Goal: Check status: Check status

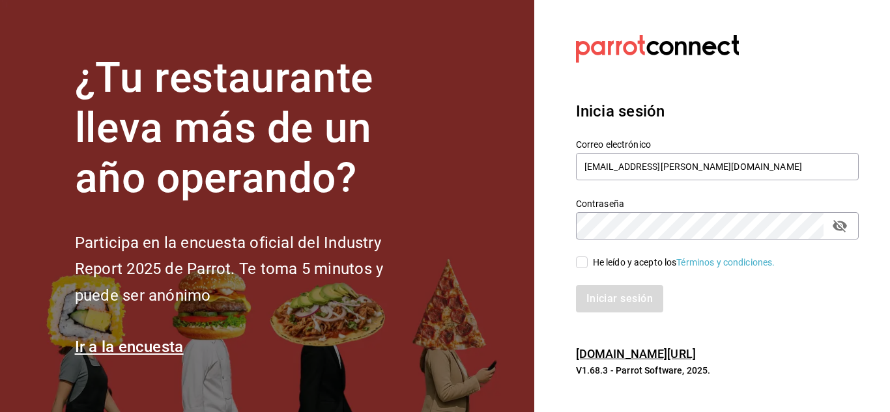
click at [585, 263] on input "He leído y acepto los Términos y condiciones." at bounding box center [582, 263] width 12 height 12
checkbox input "true"
click at [615, 308] on button "Iniciar sesión" at bounding box center [620, 298] width 89 height 27
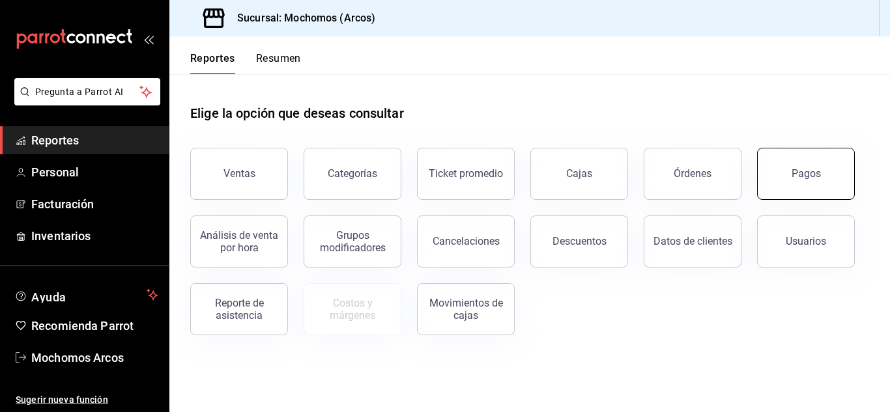
click at [785, 177] on button "Pagos" at bounding box center [806, 174] width 98 height 52
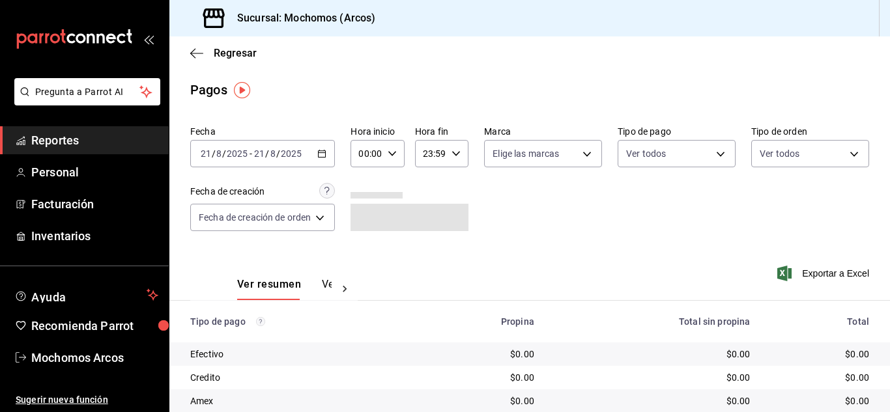
click at [330, 283] on button "Ver pagos" at bounding box center [346, 289] width 49 height 22
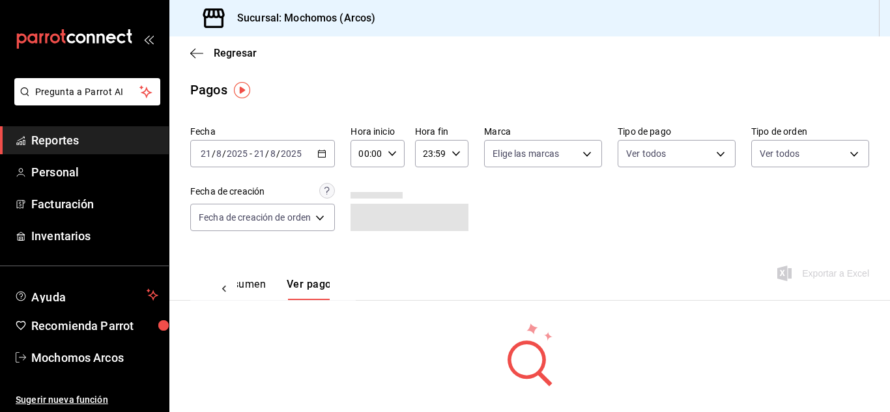
scroll to position [0, 38]
click at [323, 156] on icon "button" at bounding box center [321, 153] width 9 height 9
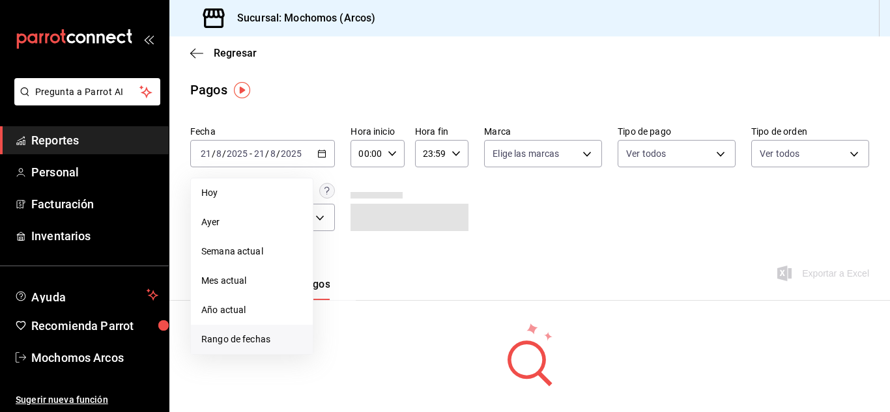
click at [252, 331] on li "Rango de fechas" at bounding box center [252, 339] width 122 height 29
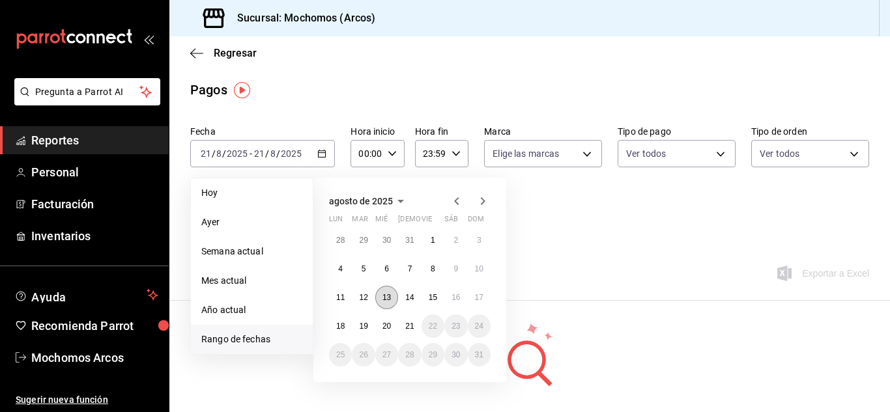
click at [393, 292] on button "13" at bounding box center [386, 297] width 23 height 23
click at [406, 296] on abbr "14" at bounding box center [409, 297] width 8 height 9
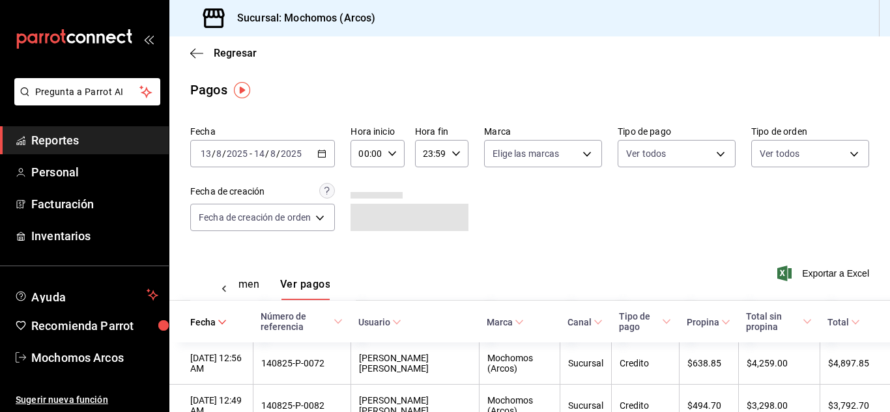
click at [769, 327] on span "Total sin propina" at bounding box center [778, 321] width 65 height 21
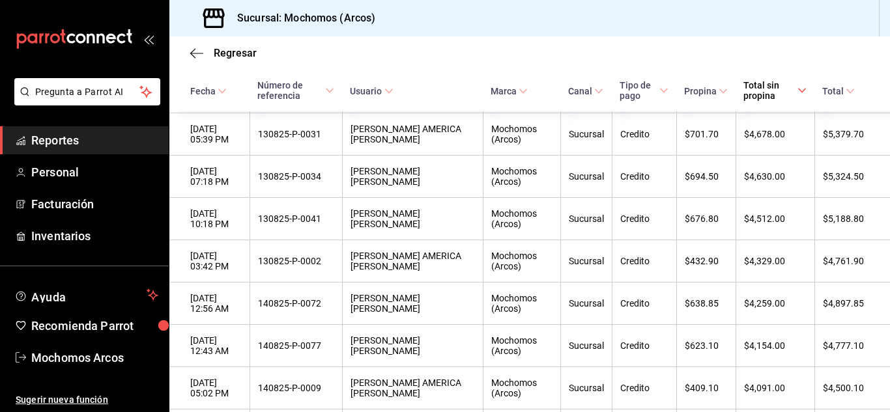
scroll to position [1346, 0]
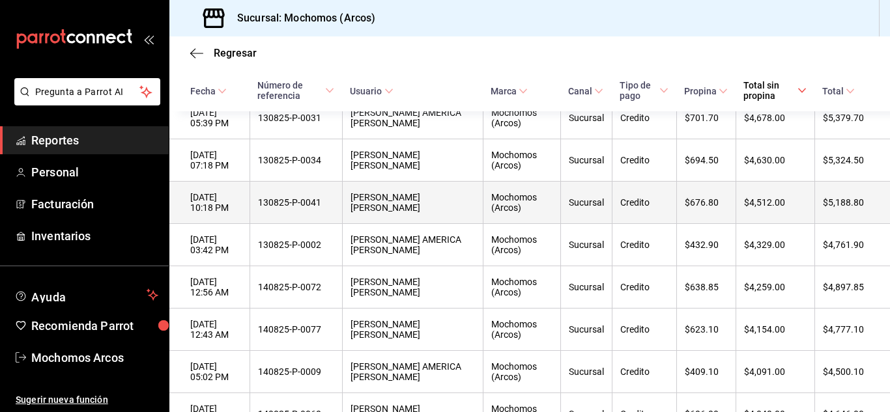
click at [421, 213] on div "DIANA ITZEL HUERTA MARQUEZ" at bounding box center [412, 202] width 124 height 21
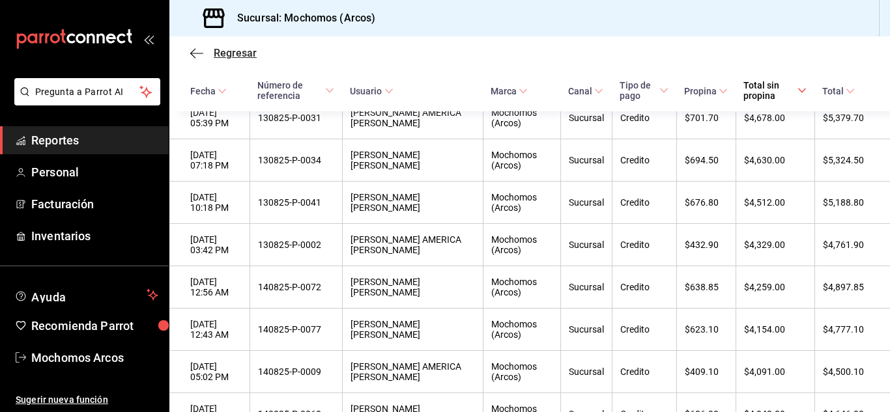
click at [194, 56] on icon "button" at bounding box center [192, 53] width 5 height 10
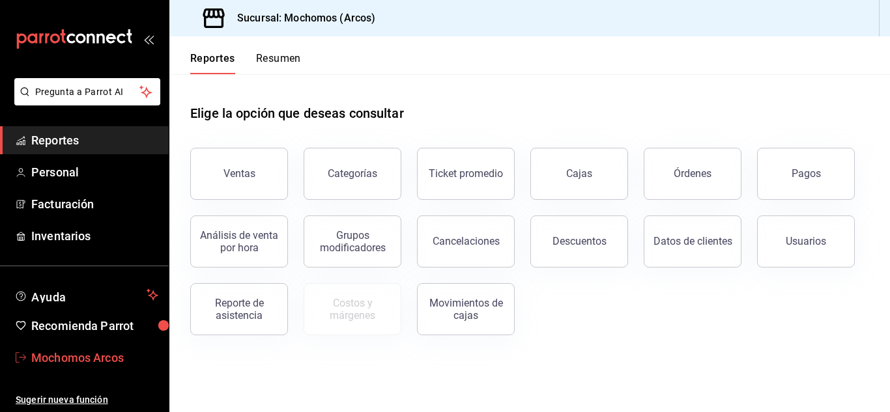
click at [79, 361] on span "Mochomos Arcos" at bounding box center [94, 358] width 127 height 18
